Goal: Find specific page/section: Find specific page/section

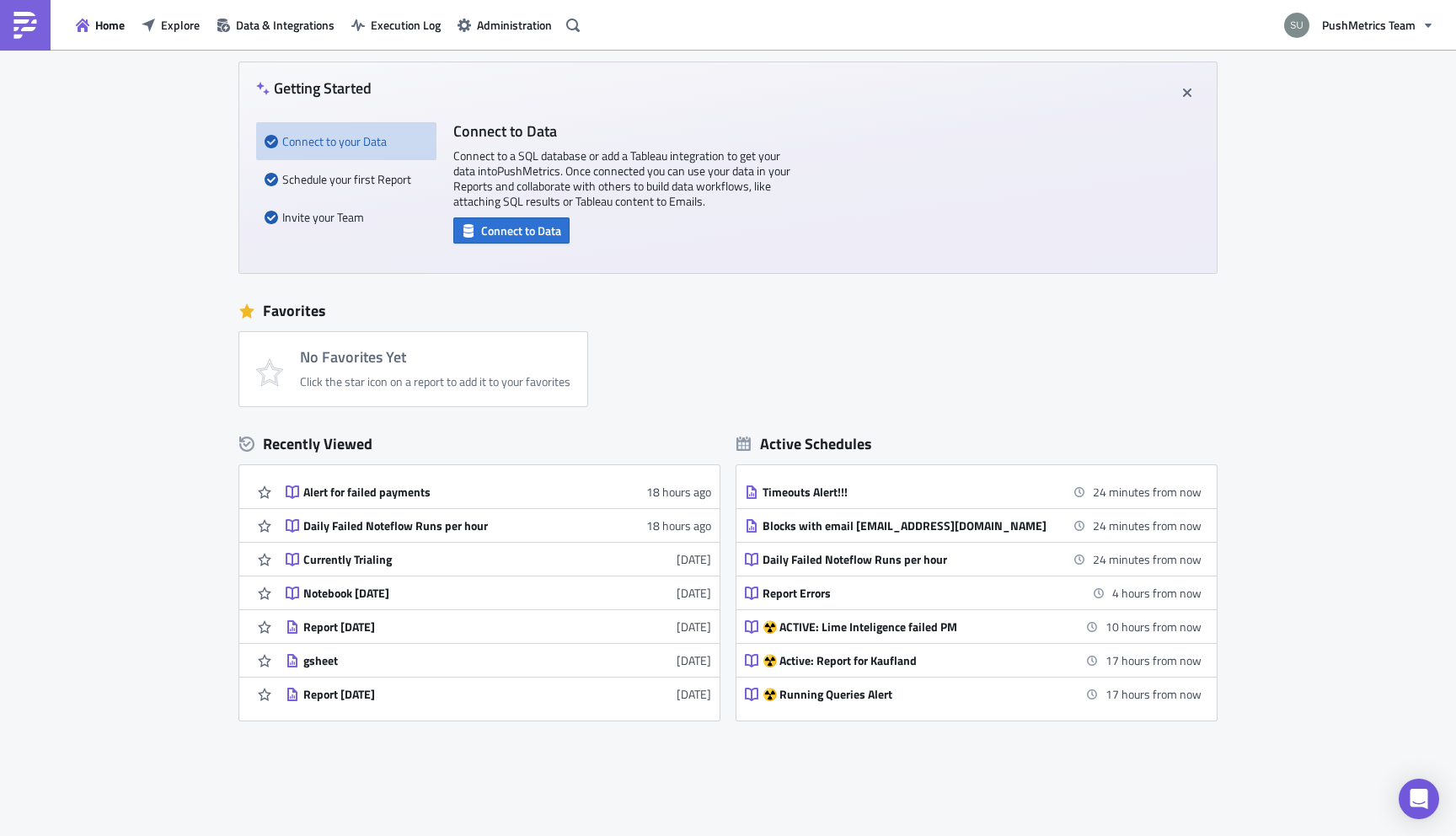
scroll to position [76, 0]
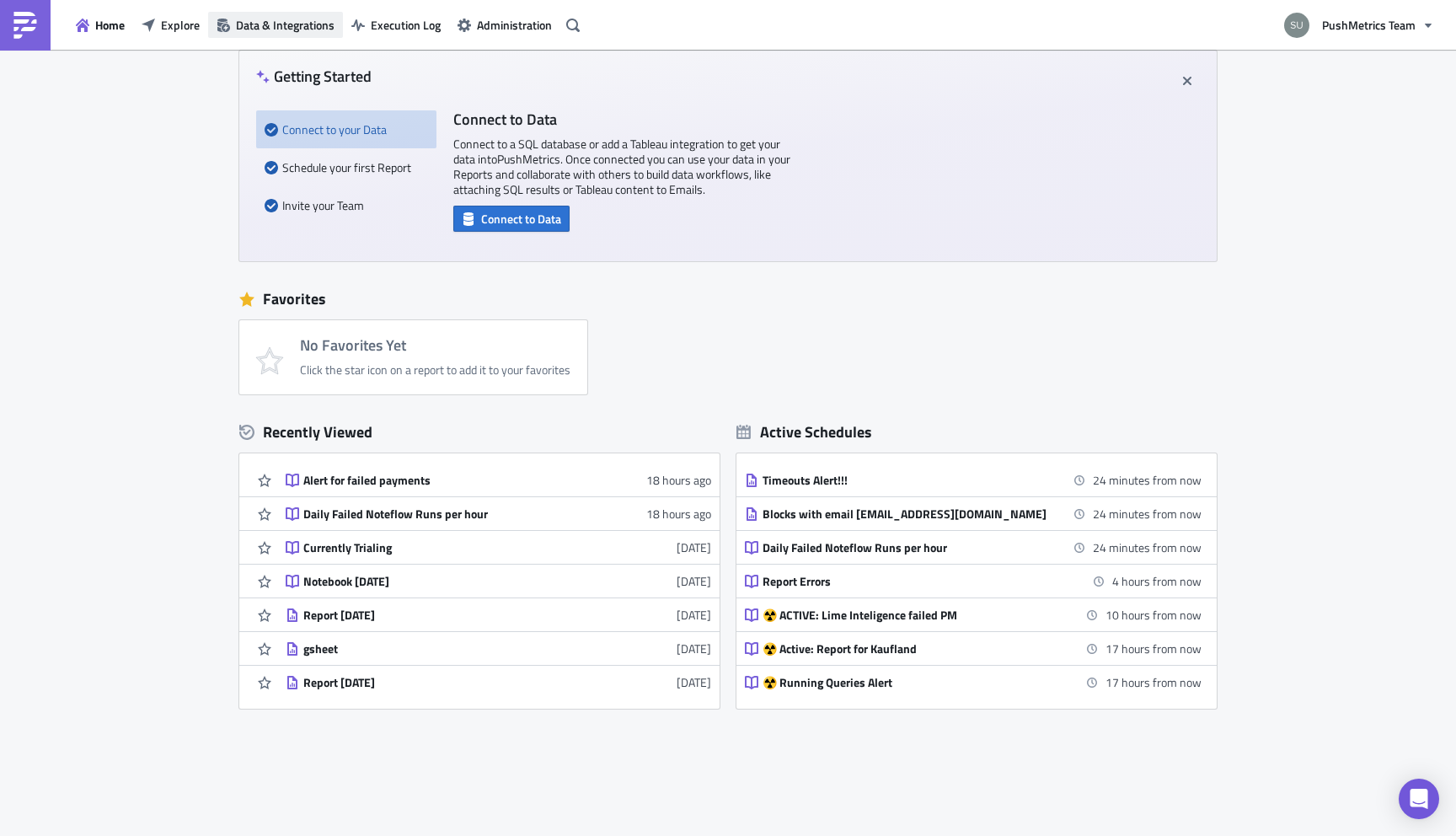
click at [246, 27] on span "Data & Integrations" at bounding box center [285, 25] width 99 height 18
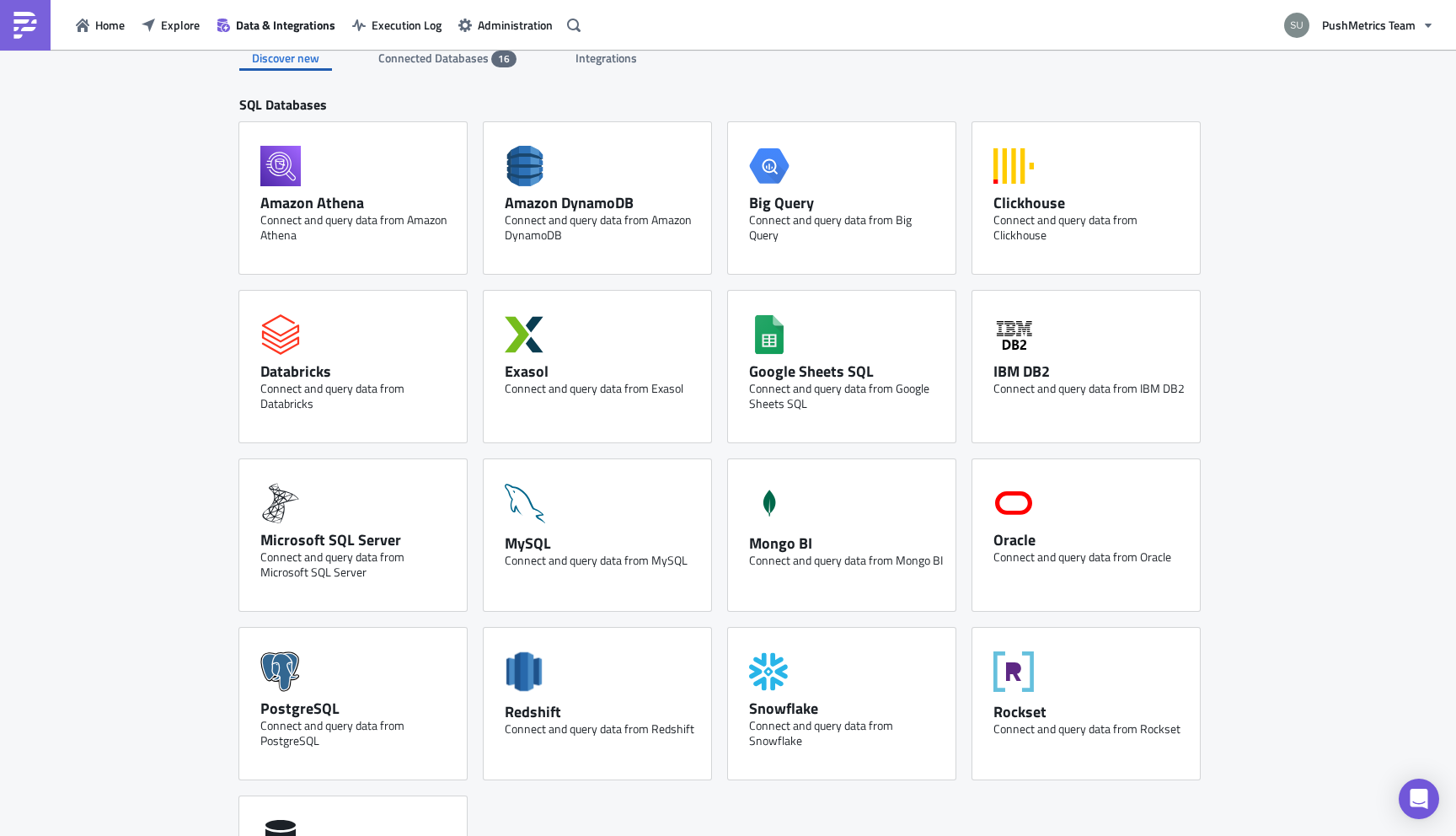
scroll to position [31, 0]
